Goal: Obtain resource: Download file/media

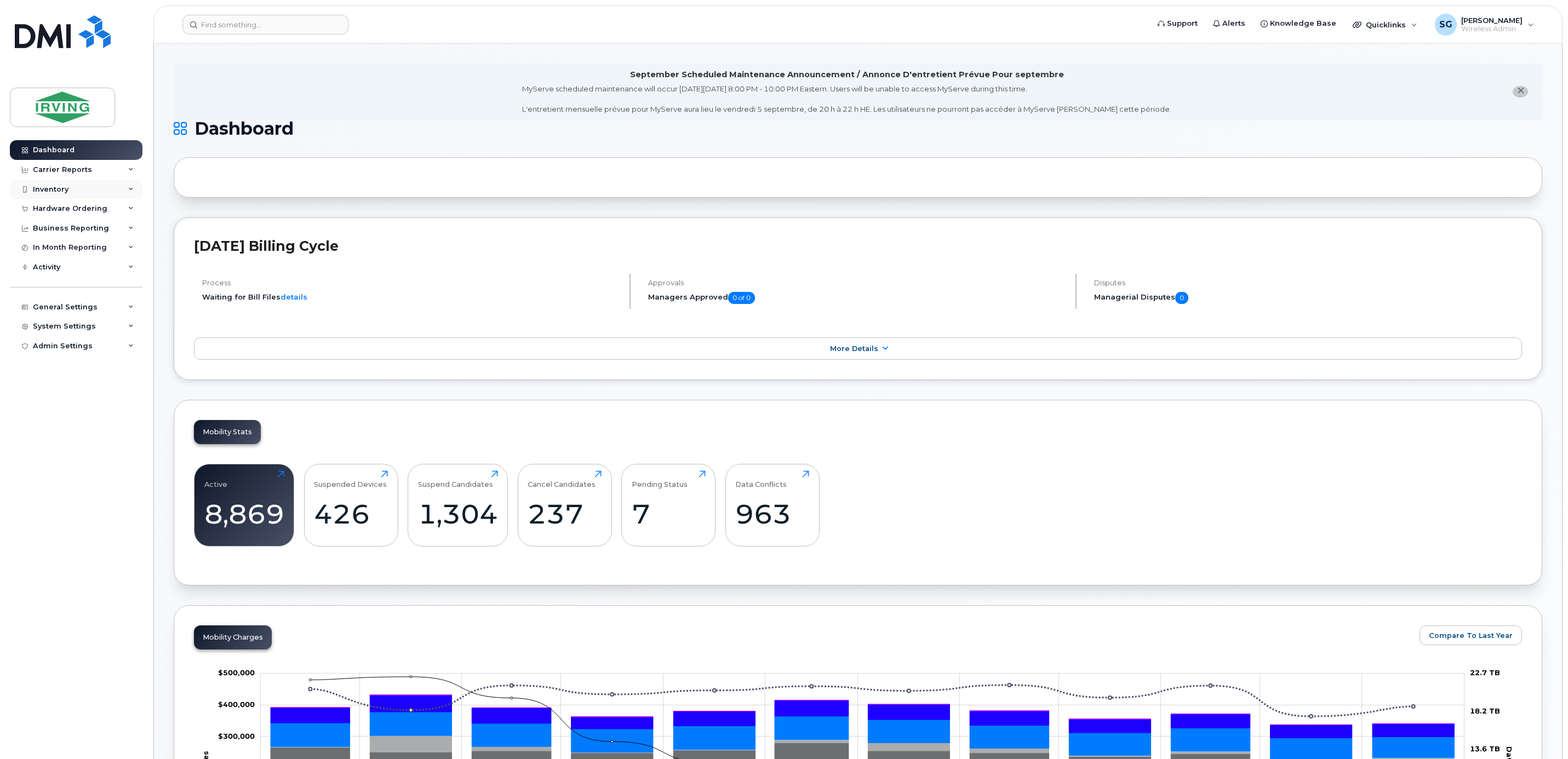
click at [68, 187] on div "Inventory" at bounding box center [51, 189] width 36 height 9
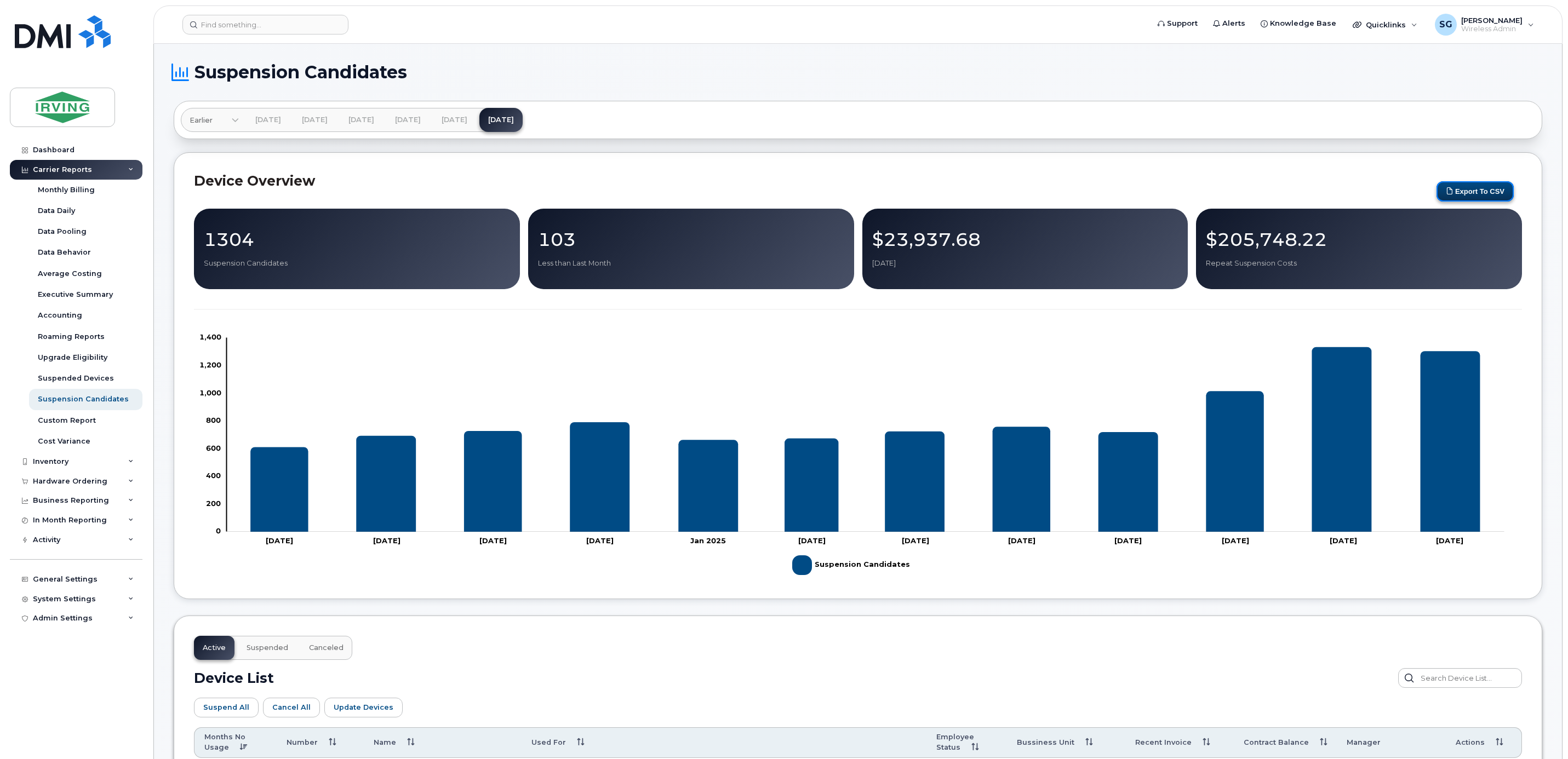
click at [1458, 196] on button "Export to CSV" at bounding box center [1475, 191] width 77 height 20
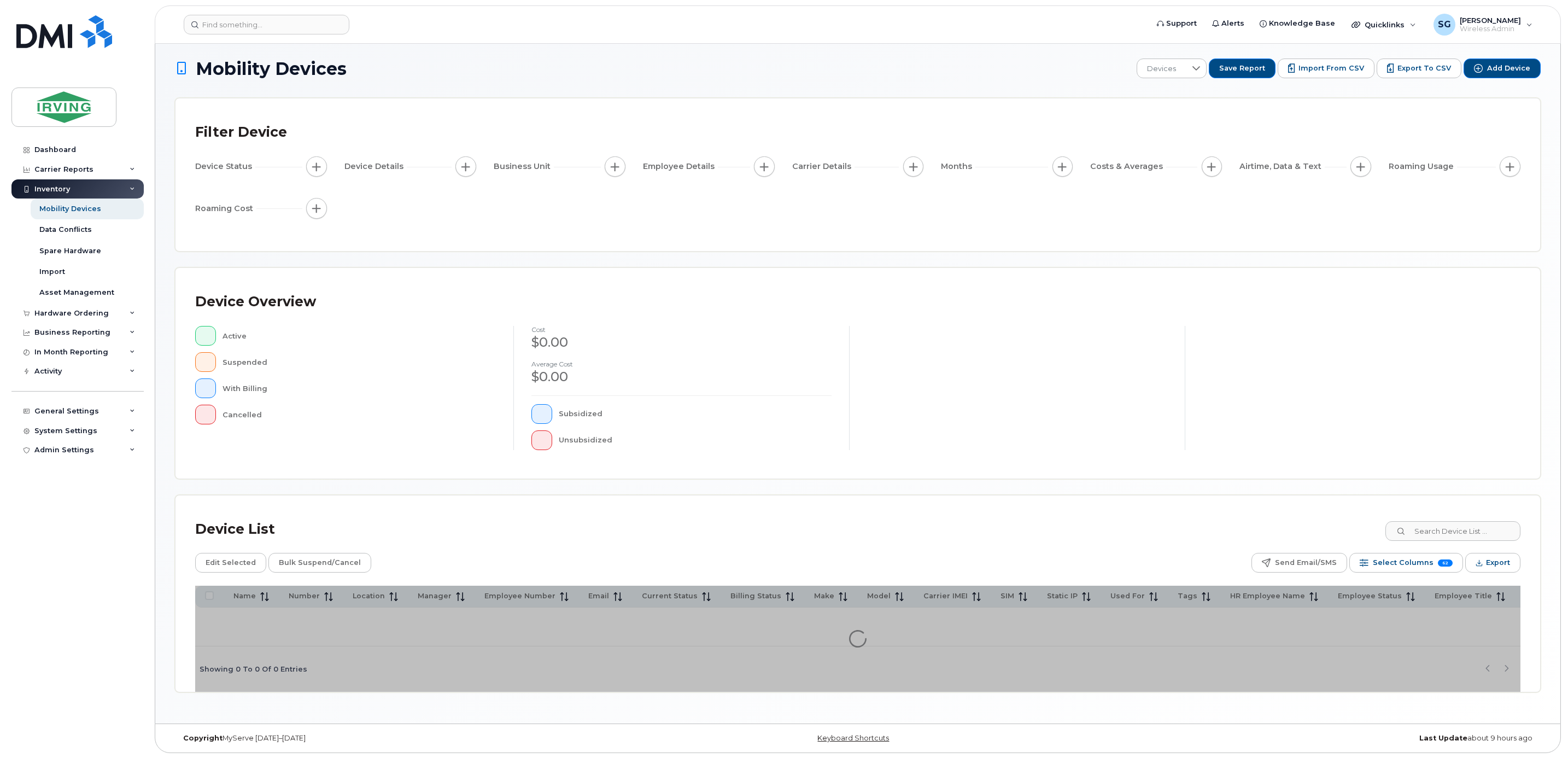
scroll to position [5, 0]
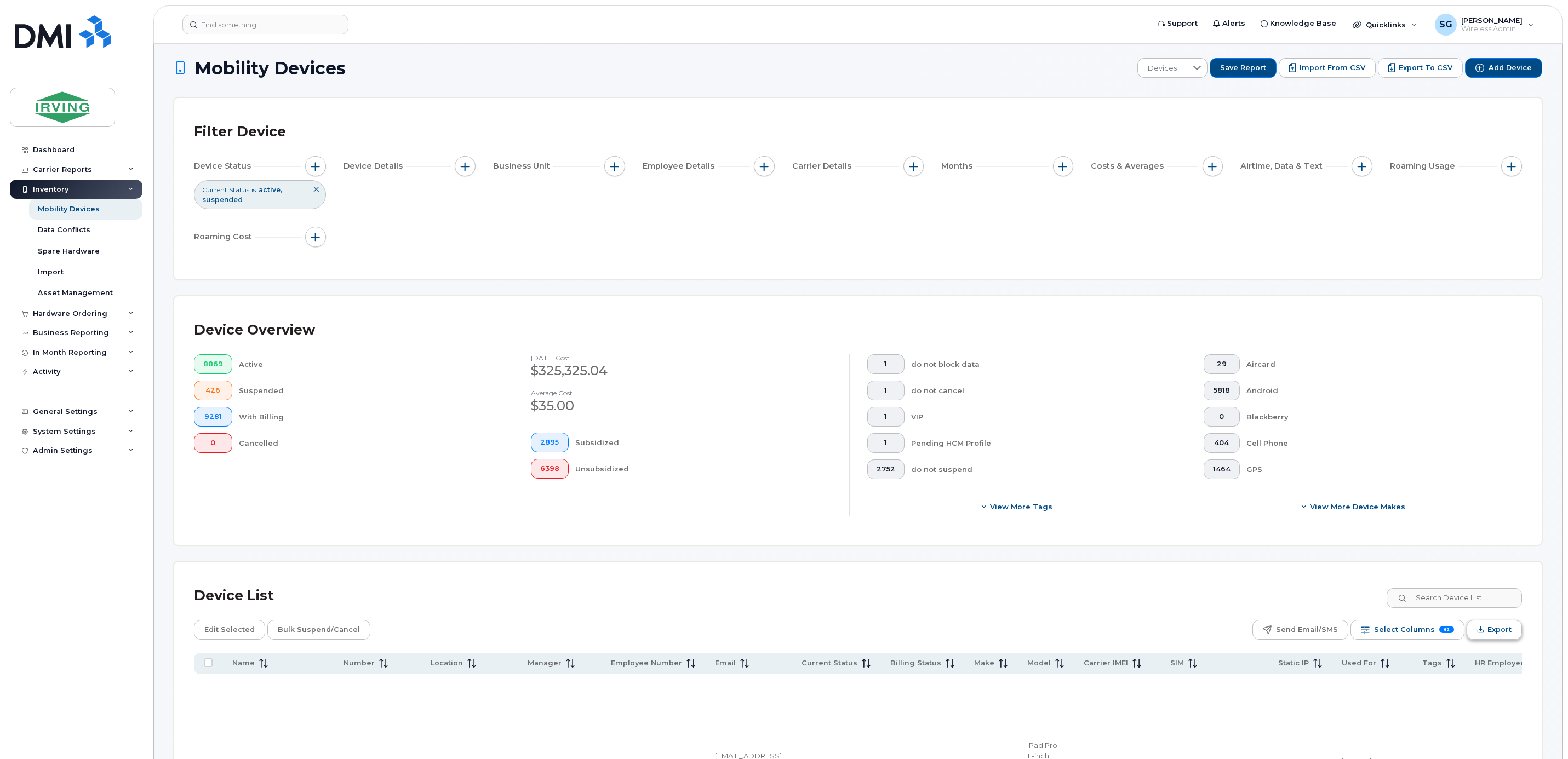
click at [1481, 639] on button "Export" at bounding box center [1494, 629] width 55 height 20
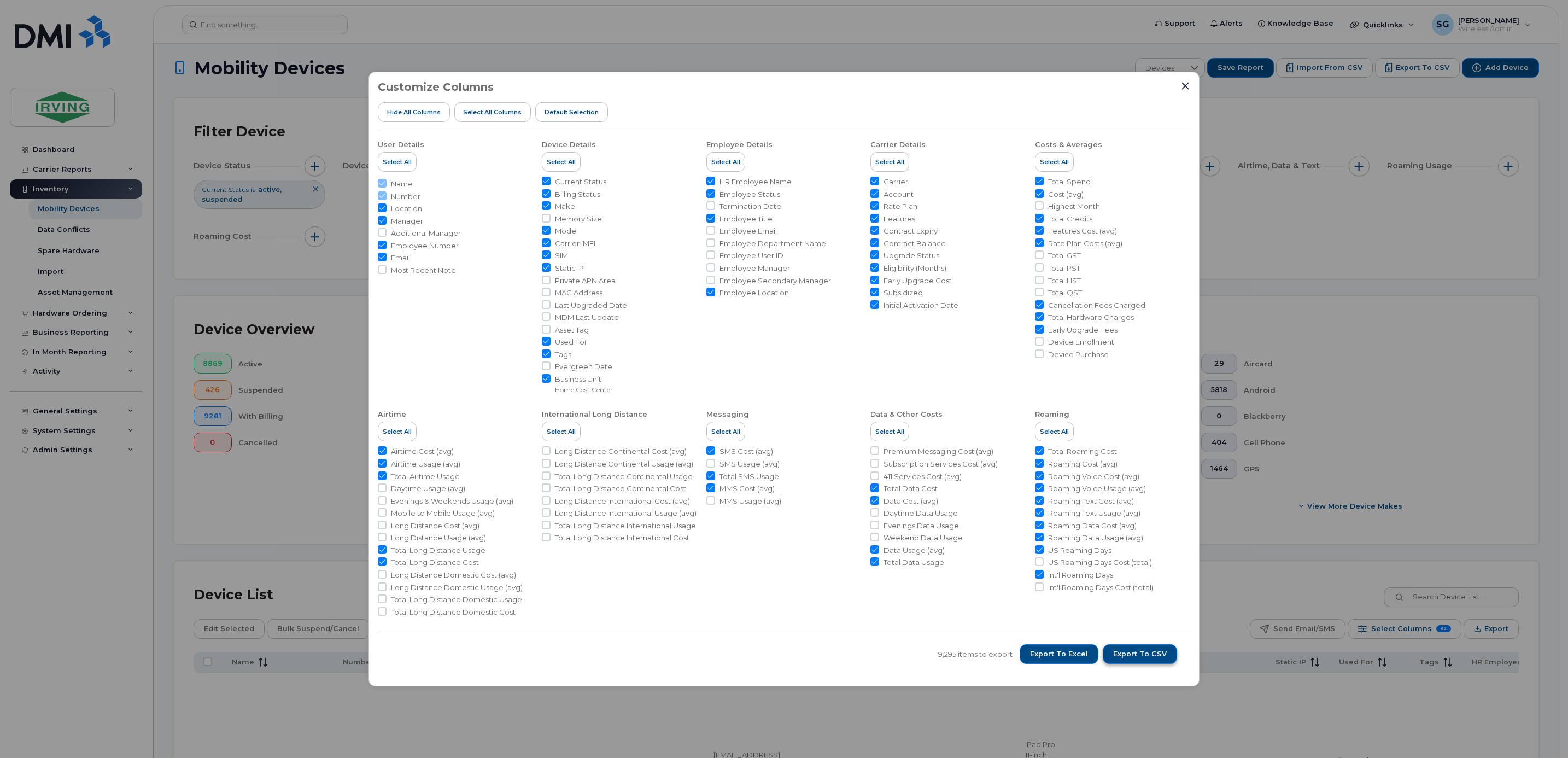
click at [1129, 660] on button "Export to CSV" at bounding box center [1140, 653] width 74 height 20
click at [1139, 653] on span "Export to CSV" at bounding box center [1140, 653] width 53 height 10
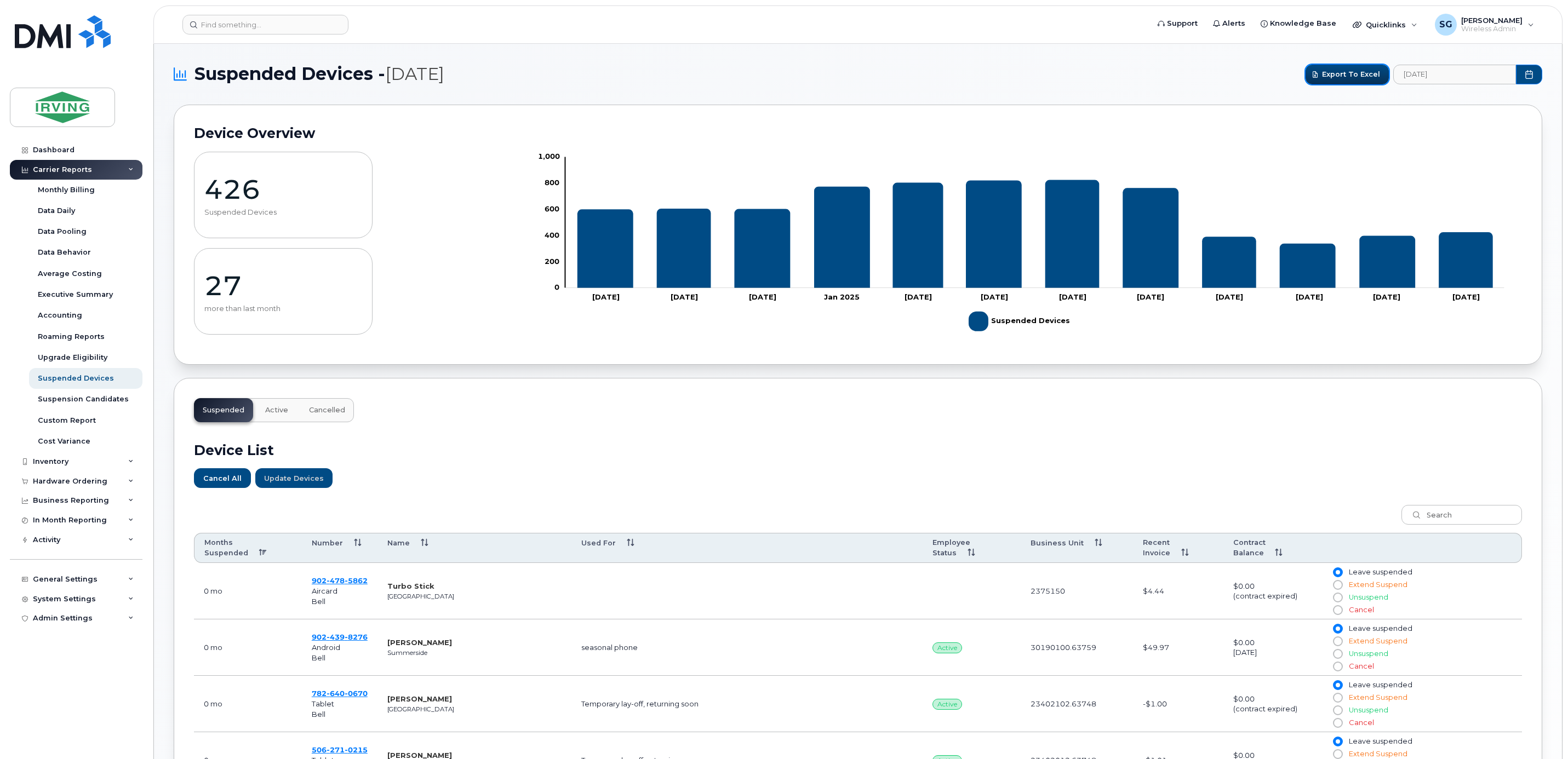
drag, startPoint x: 1343, startPoint y: 77, endPoint x: 1317, endPoint y: 125, distance: 54.6
click at [1343, 76] on span "Export to Excel" at bounding box center [1351, 74] width 58 height 10
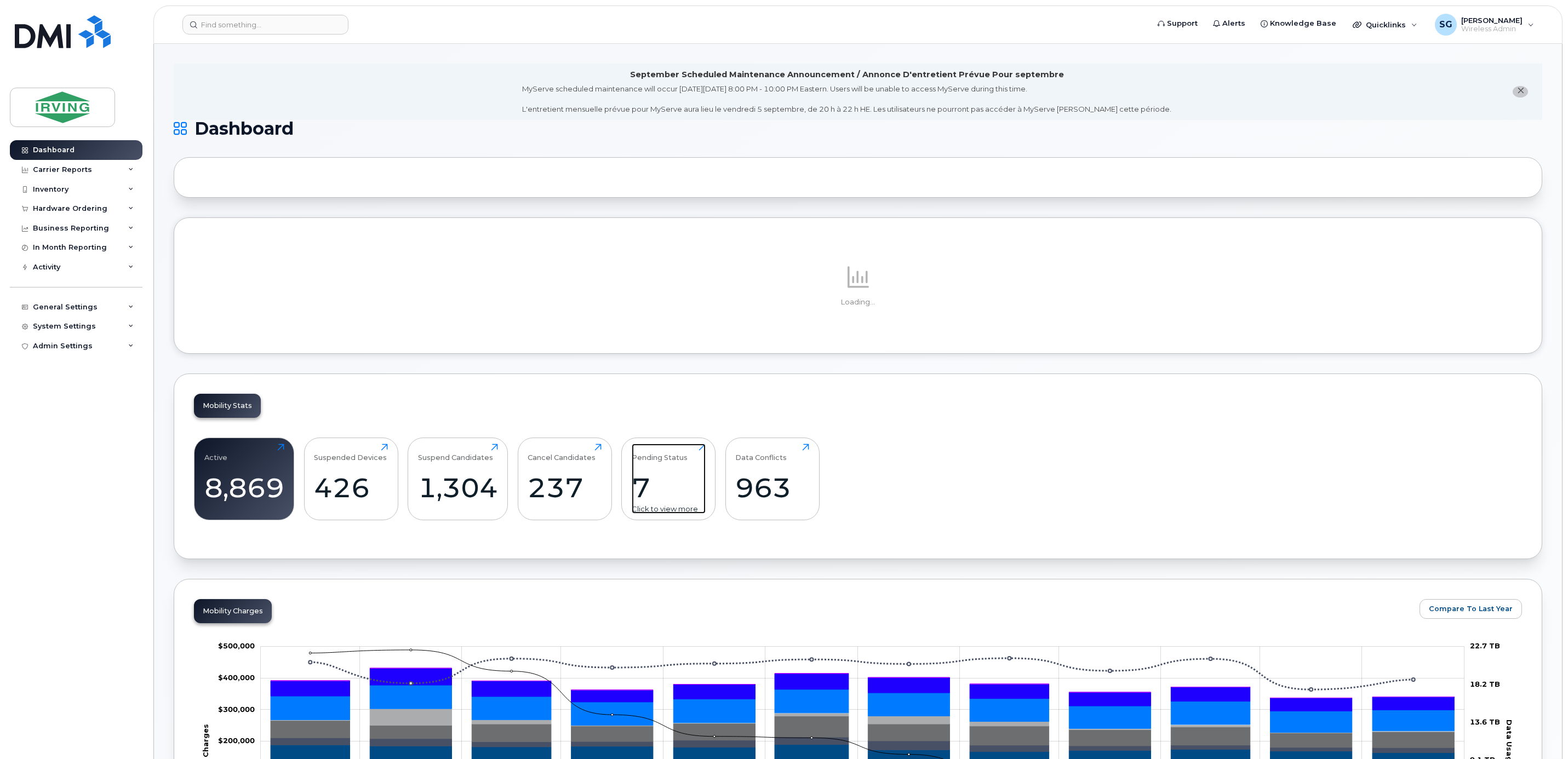
click at [674, 498] on div "7" at bounding box center [669, 487] width 74 height 32
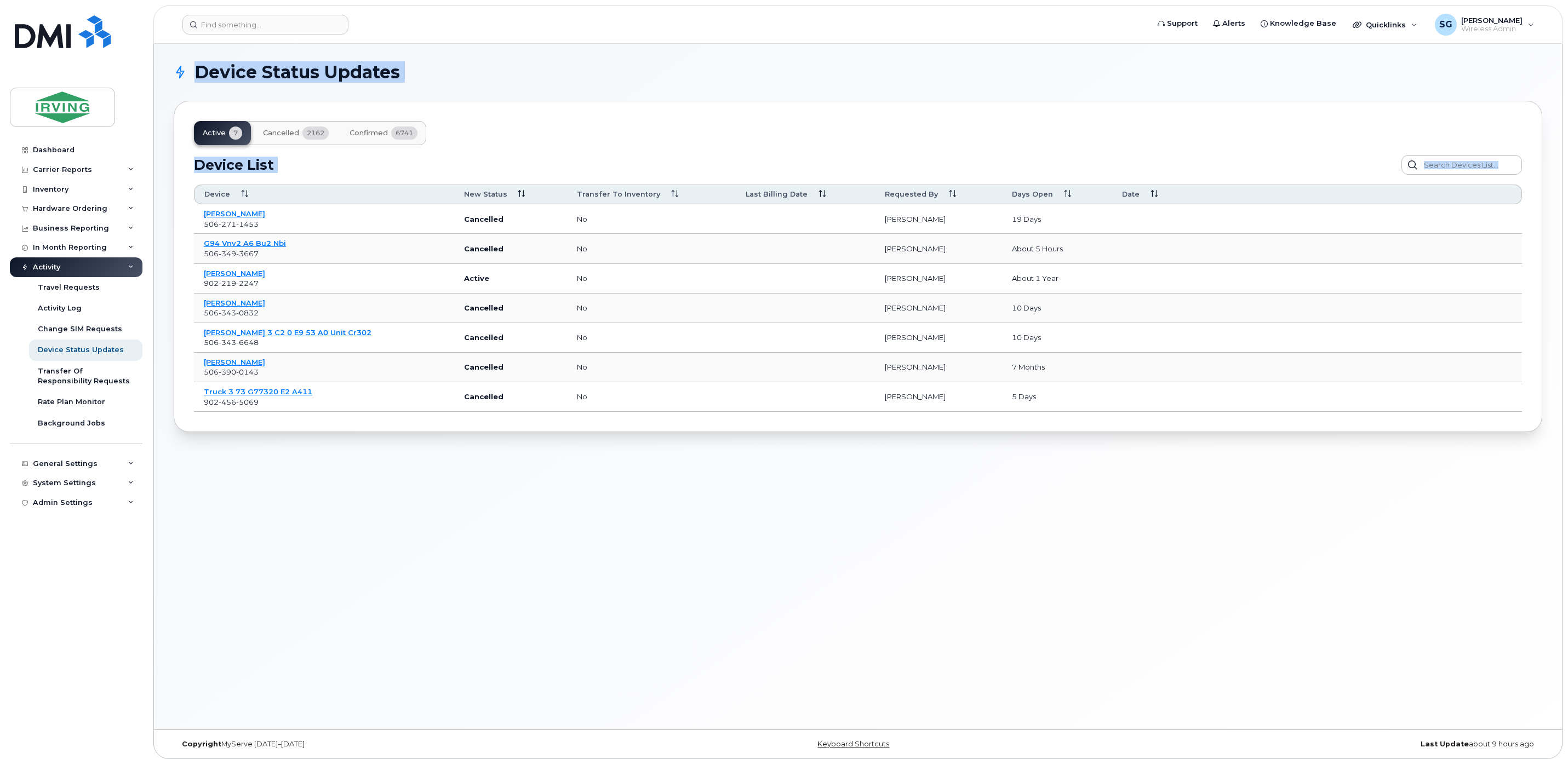
drag, startPoint x: 1428, startPoint y: 429, endPoint x: 178, endPoint y: 71, distance: 1300.3
click at [178, 71] on section "Device Status Updates Active 7 Cancelled 2162 Confirmed 6741 Device List Confir…" at bounding box center [858, 248] width 1368 height 368
copy section "Device Status Updates Active 7 Cancelled 2162 Confirmed 6741 Device List Confir…"
